Goal: Task Accomplishment & Management: Manage account settings

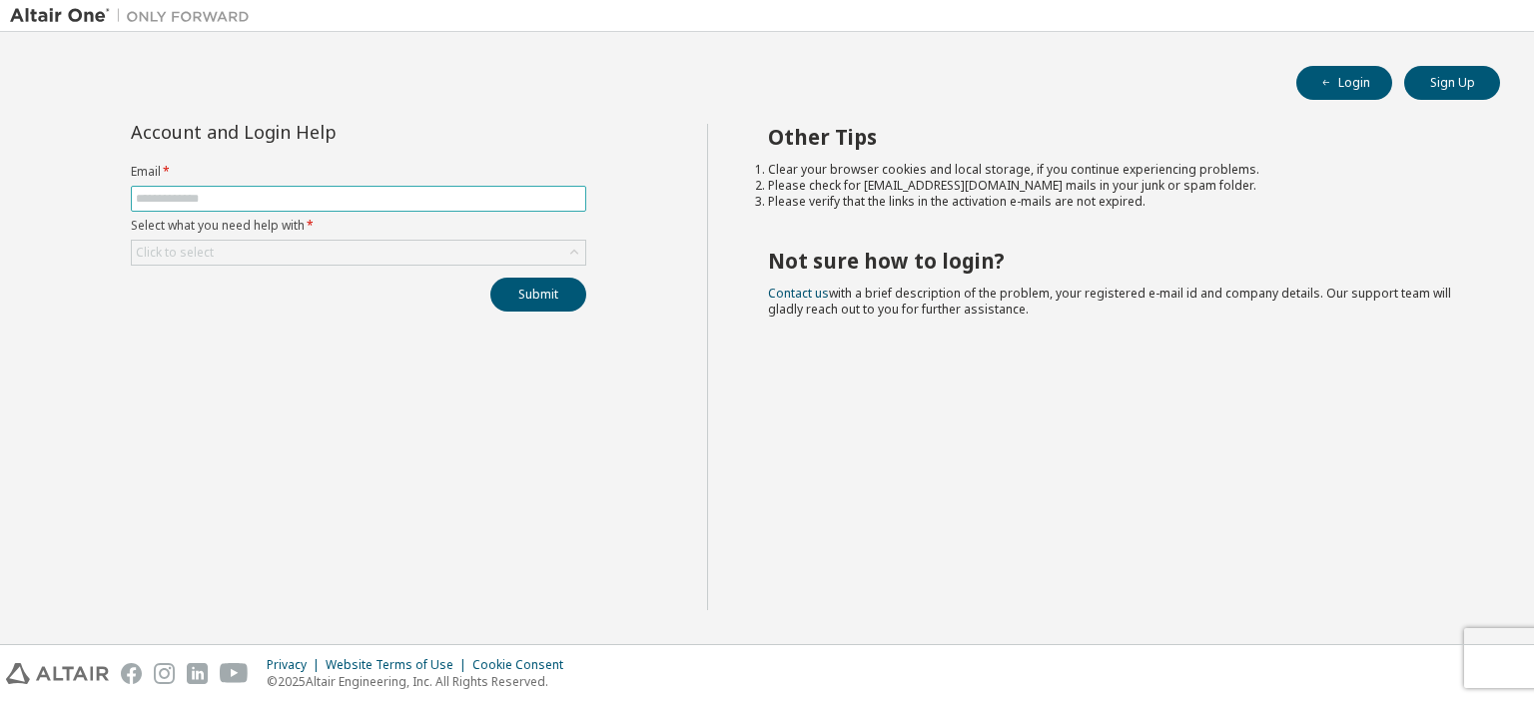
click at [217, 202] on input "text" at bounding box center [359, 199] width 446 height 16
type input "**********"
click at [217, 245] on div "Click to select" at bounding box center [359, 253] width 454 height 24
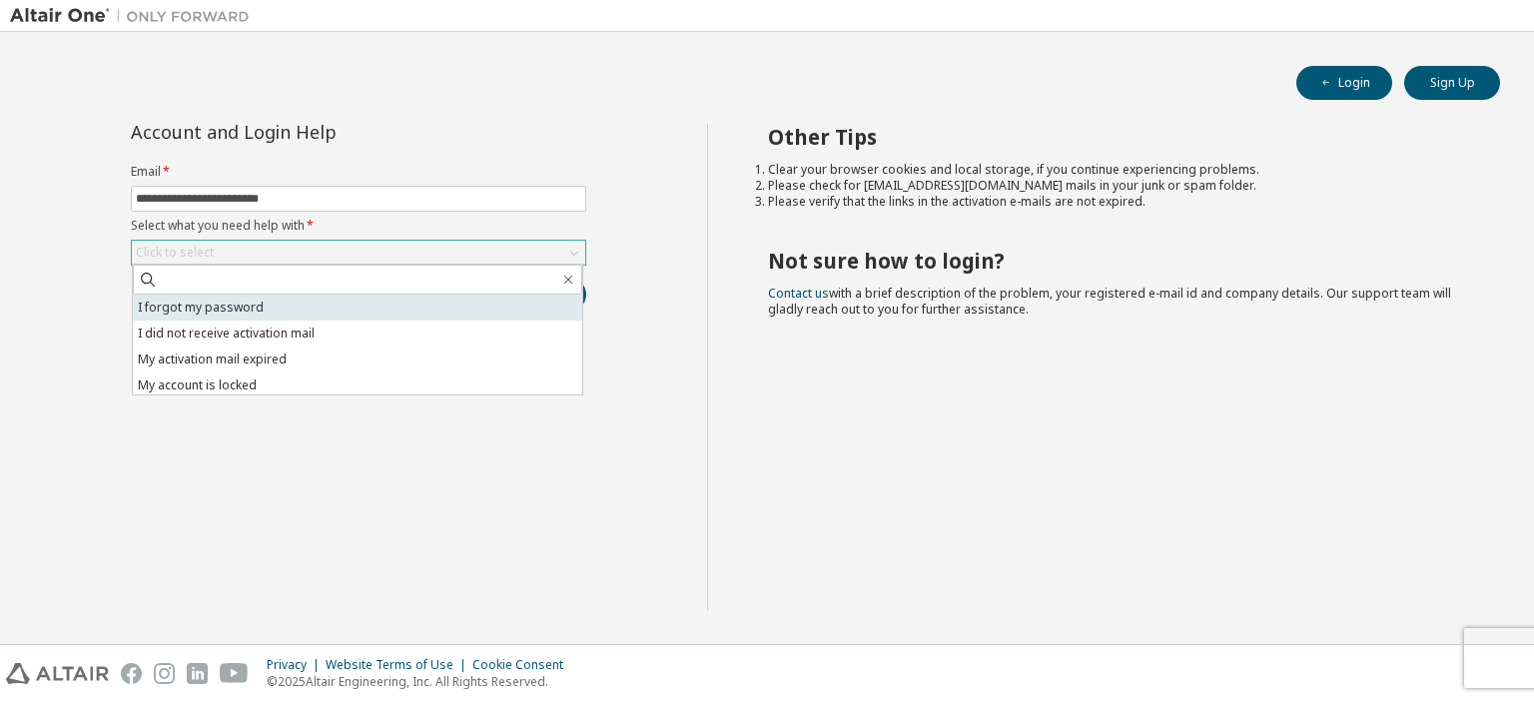
click at [223, 310] on li "I forgot my password" at bounding box center [358, 308] width 450 height 26
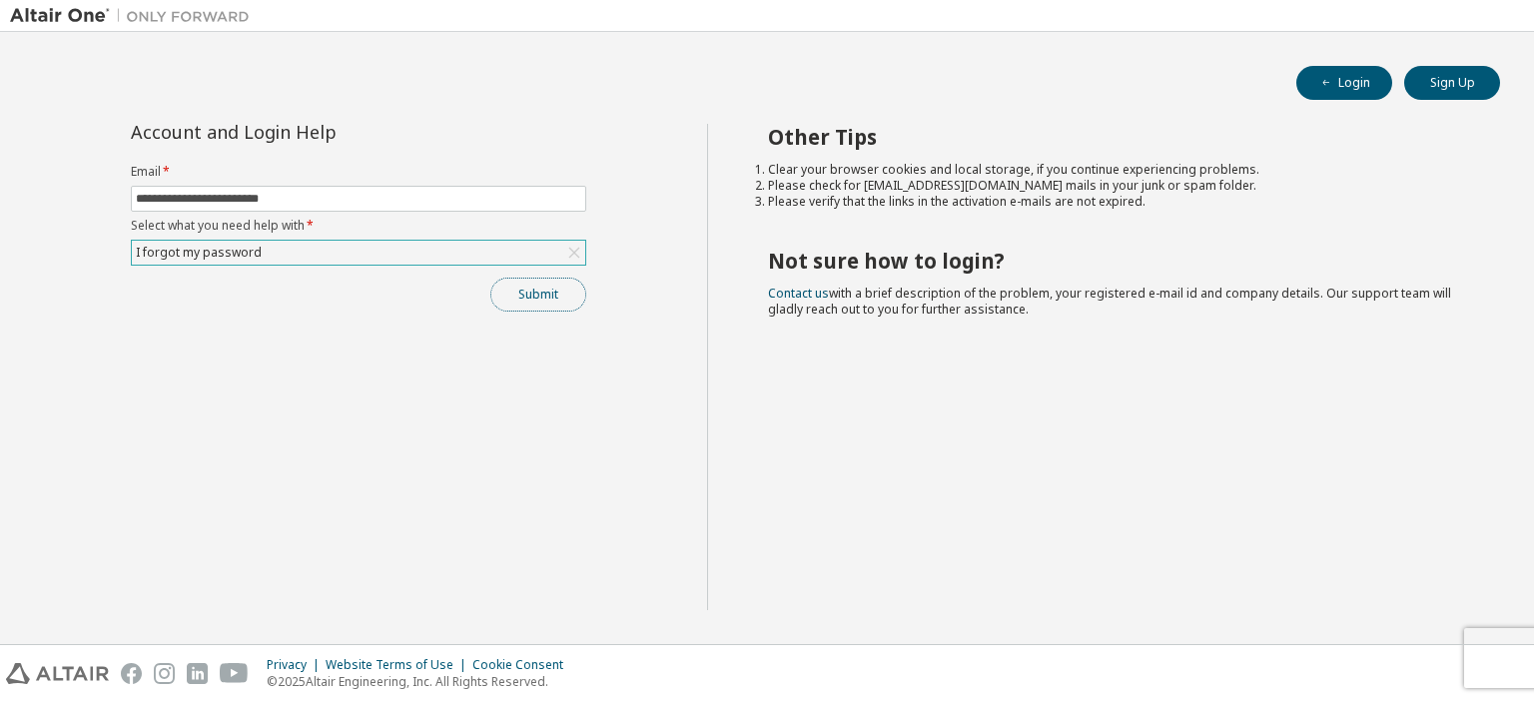
click at [549, 298] on button "Submit" at bounding box center [538, 295] width 96 height 34
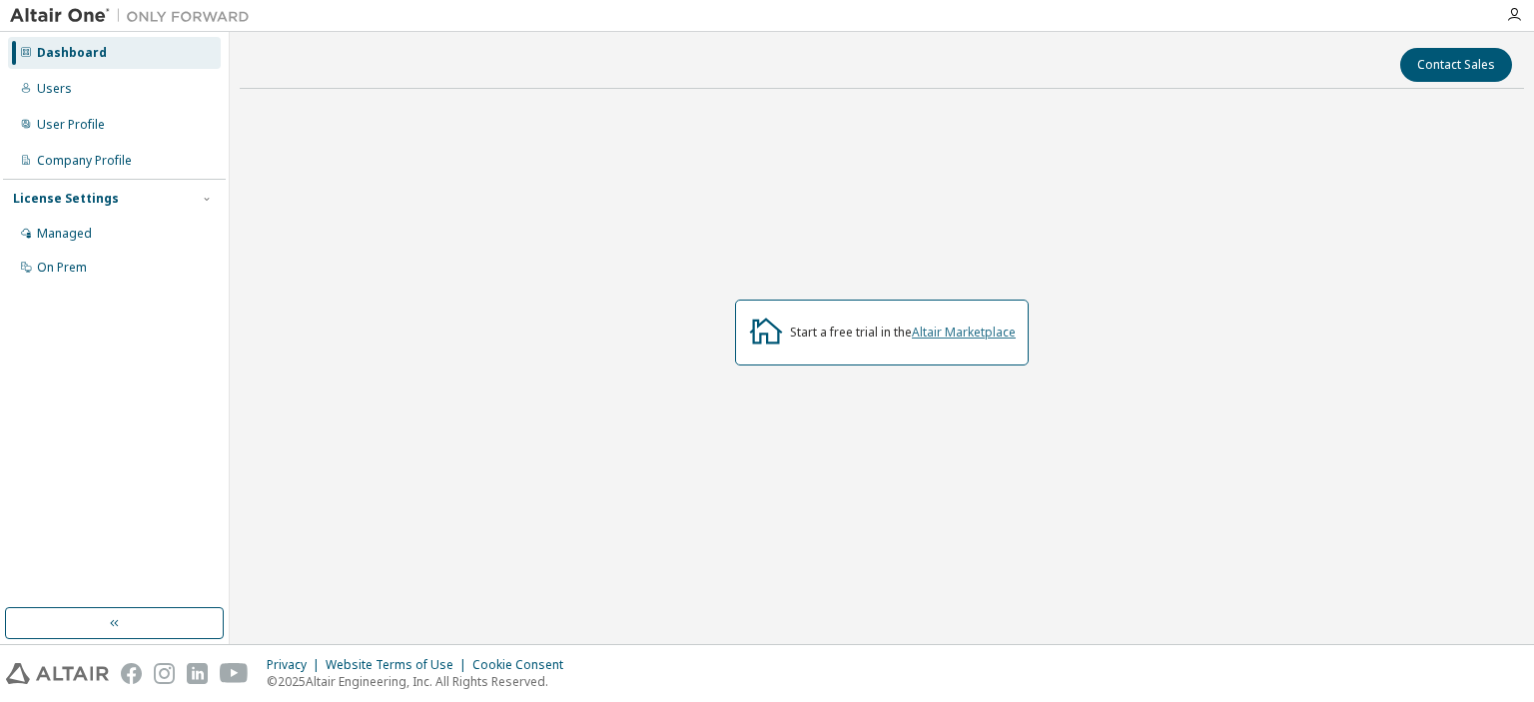
click at [962, 333] on link "Altair Marketplace" at bounding box center [964, 332] width 104 height 17
